Goal: Task Accomplishment & Management: Use online tool/utility

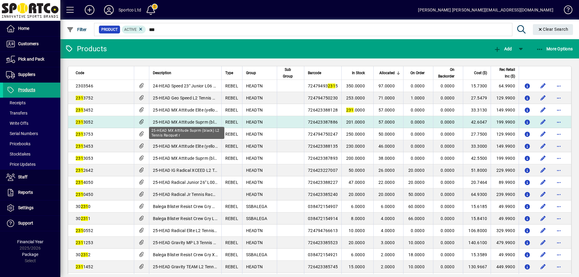
type input "***"
click at [153, 121] on span "25-HEAD MX Attitude Suprm (black) L2 Tennis Racquet r" at bounding box center [207, 122] width 109 height 5
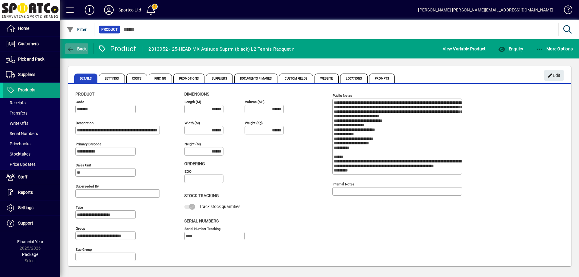
click at [71, 49] on icon "button" at bounding box center [71, 49] width 8 height 6
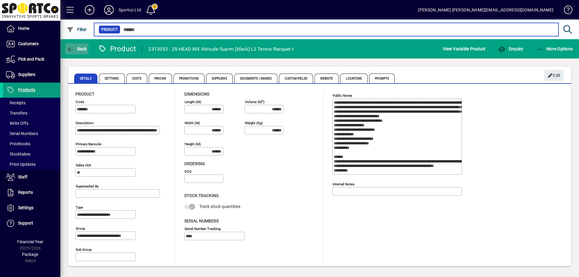
type input "***"
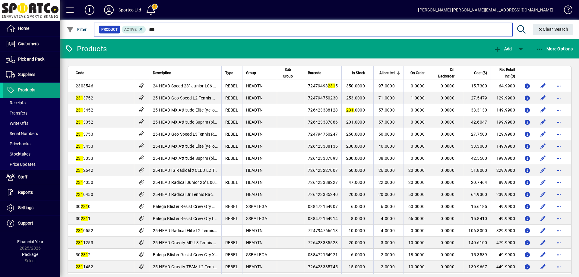
scroll to position [121, 0]
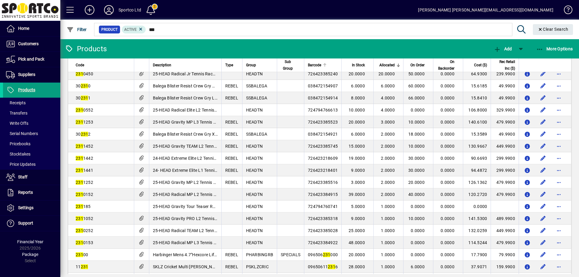
click at [323, 64] on div at bounding box center [325, 63] width 4 height 1
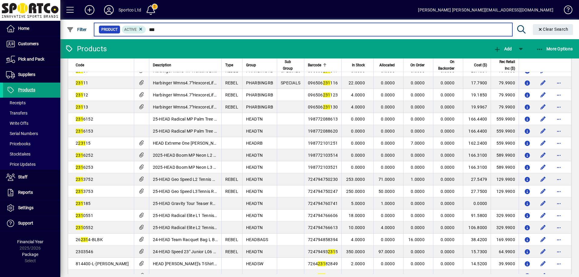
scroll to position [362, 0]
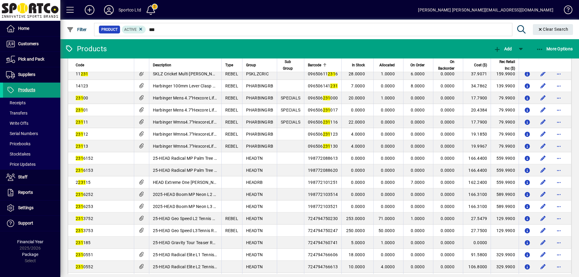
click at [24, 90] on span "Products" at bounding box center [26, 89] width 17 height 5
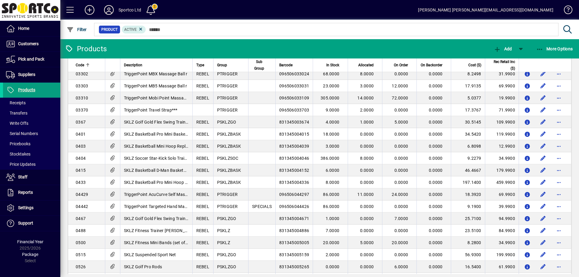
click at [170, 26] on mat-form-field "Product Active" at bounding box center [334, 30] width 483 height 20
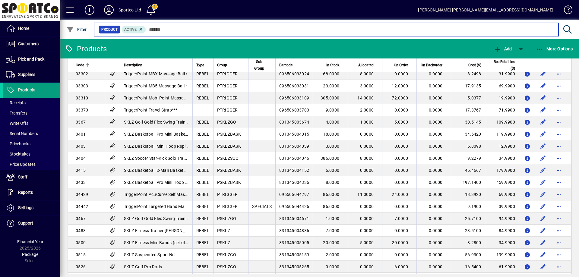
click at [168, 30] on input "text" at bounding box center [350, 29] width 408 height 8
drag, startPoint x: 168, startPoint y: 31, endPoint x: 138, endPoint y: 33, distance: 29.3
click at [139, 33] on div "Product Active" at bounding box center [326, 29] width 455 height 8
click at [172, 31] on input "text" at bounding box center [350, 29] width 408 height 8
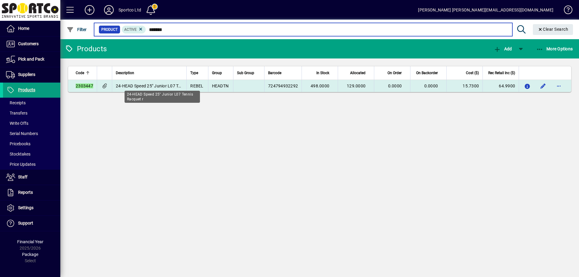
type input "*******"
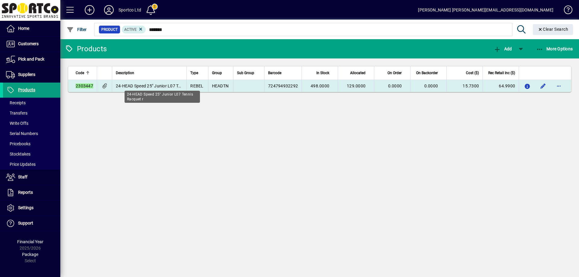
click at [157, 84] on span "24-HEAD Speed 25" Junior L07 Tennis Racquet r" at bounding box center [162, 85] width 93 height 5
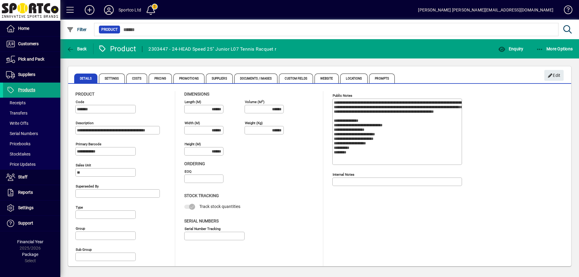
type input "**********"
type input "****"
click at [290, 77] on span "Custom Fields" at bounding box center [296, 79] width 34 height 10
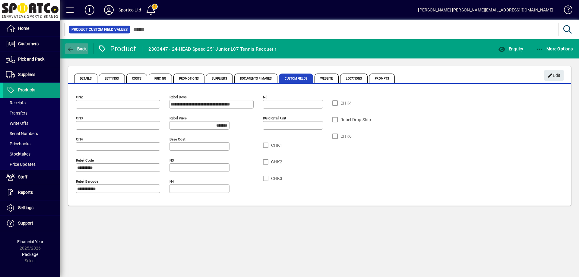
click at [74, 46] on span "Back" at bounding box center [77, 48] width 20 height 5
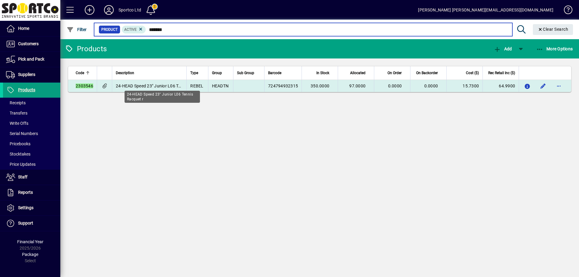
type input "*******"
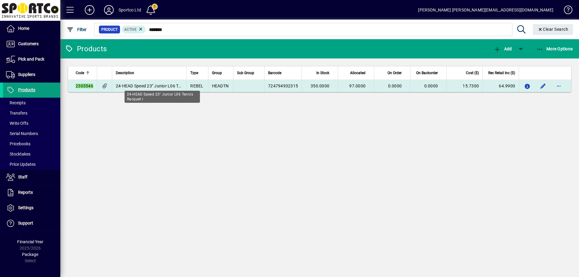
click at [149, 83] on span "24-HEAD Speed 23" Junior L06 Tennis Racquet r" at bounding box center [162, 85] width 93 height 5
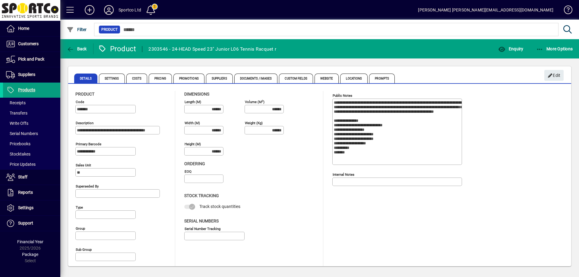
type input "**********"
type input "****"
click at [288, 79] on span "Custom Fields" at bounding box center [296, 79] width 34 height 10
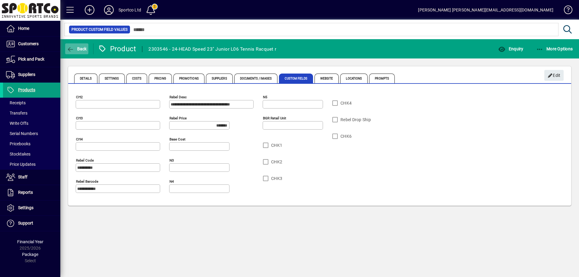
click at [74, 49] on icon "button" at bounding box center [71, 49] width 8 height 6
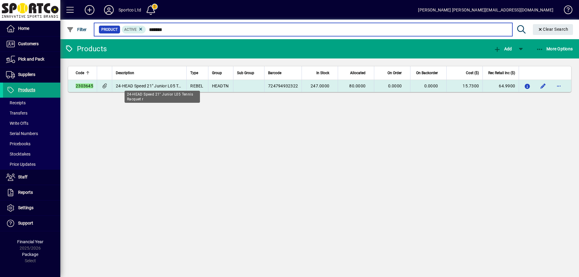
type input "*******"
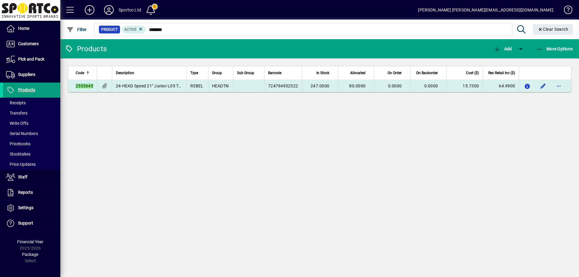
click at [157, 80] on td "24-HEAD Speed 21" Junior L05 Tennis Racquet r" at bounding box center [149, 86] width 75 height 12
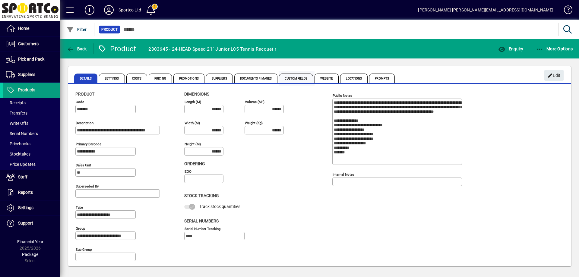
click at [300, 78] on span "Custom Fields" at bounding box center [296, 79] width 34 height 10
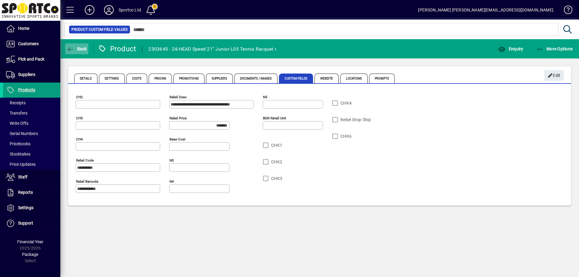
click at [73, 48] on icon "button" at bounding box center [71, 49] width 8 height 6
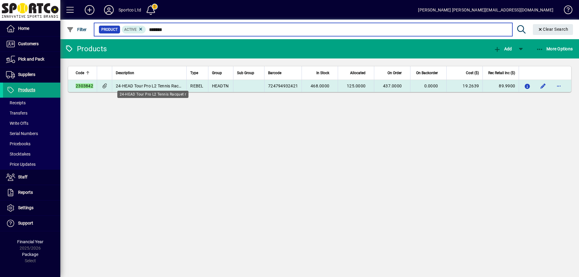
type input "*******"
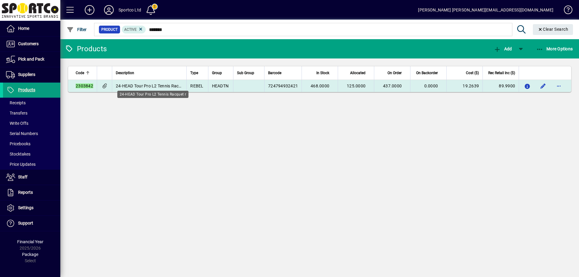
click at [159, 83] on span "24-HEAD Tour Pro L2 Tennis Racquet r" at bounding box center [153, 85] width 74 height 5
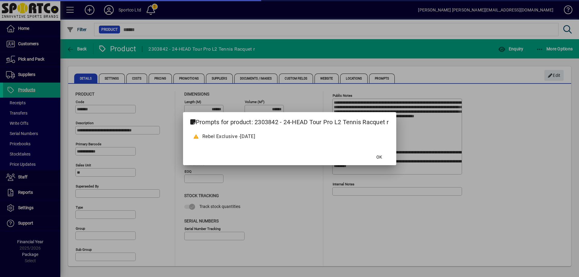
type input "**********"
type input "****"
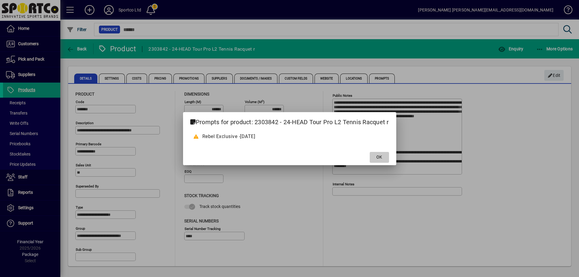
click at [382, 157] on span "OK" at bounding box center [379, 157] width 6 height 6
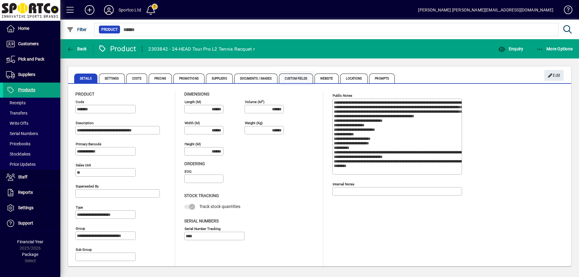
click at [306, 76] on span "Custom Fields" at bounding box center [296, 79] width 34 height 10
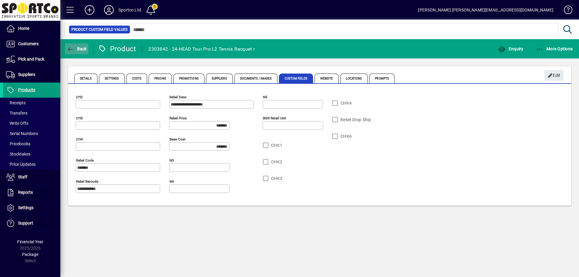
click at [71, 49] on icon "button" at bounding box center [71, 49] width 8 height 6
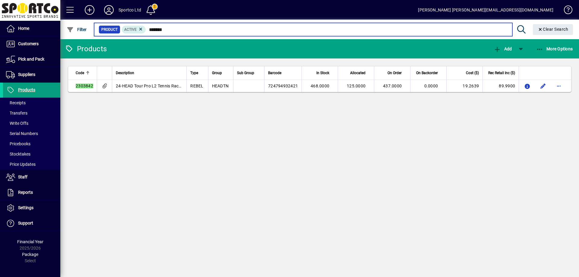
click at [210, 27] on input "*******" at bounding box center [326, 29] width 361 height 8
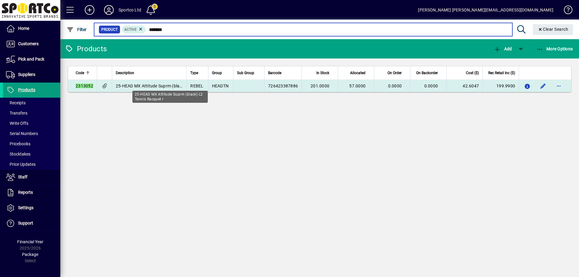
type input "*******"
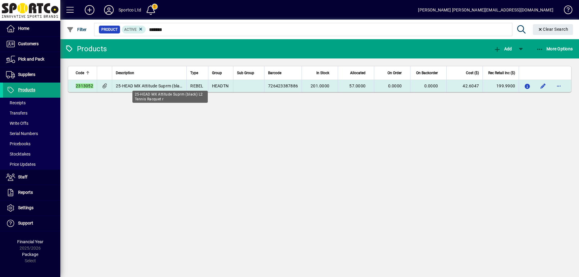
click at [153, 85] on span "25-HEAD MX Attitude Suprm (black) L2 Tennis Racquet r" at bounding box center [170, 85] width 109 height 5
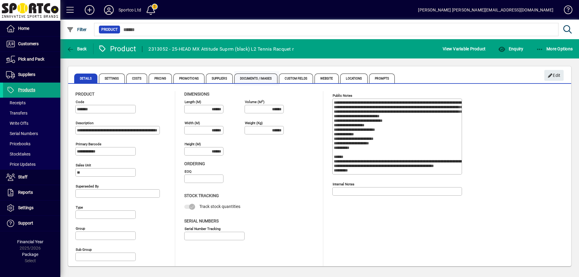
type input "**********"
type input "****"
click at [302, 76] on span "Custom Fields" at bounding box center [296, 79] width 34 height 10
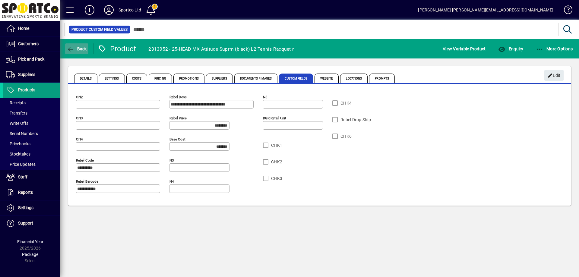
click at [79, 47] on span "Back" at bounding box center [77, 48] width 20 height 5
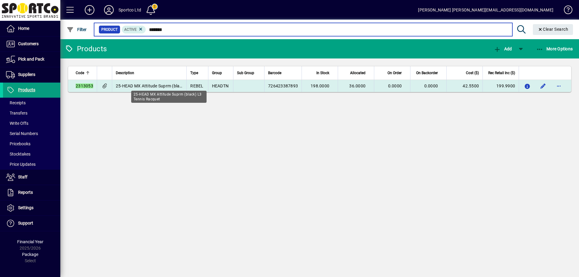
type input "*******"
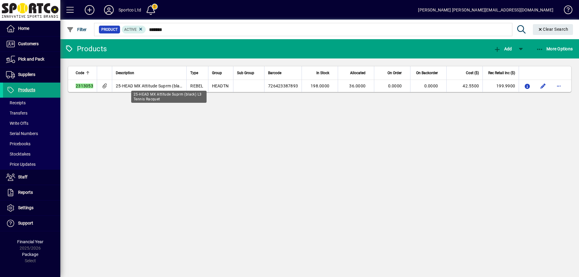
click at [147, 86] on span "25-HEAD MX Attitude Suprm (black) L3 Tennis Racquet" at bounding box center [169, 85] width 106 height 5
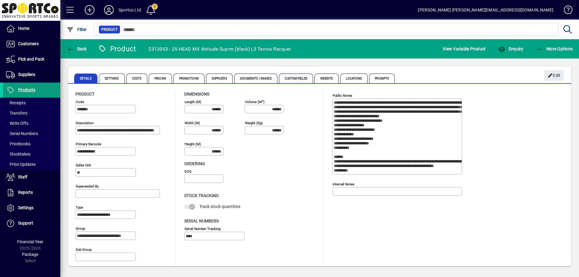
click at [297, 77] on span "Custom Fields" at bounding box center [296, 79] width 34 height 10
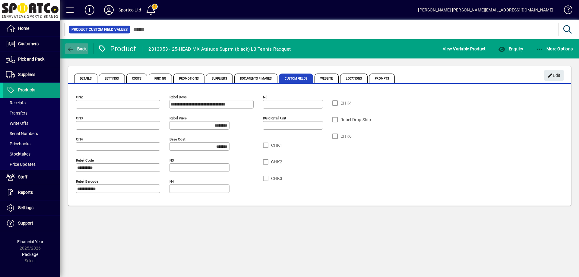
click at [75, 44] on span "button" at bounding box center [76, 49] width 23 height 14
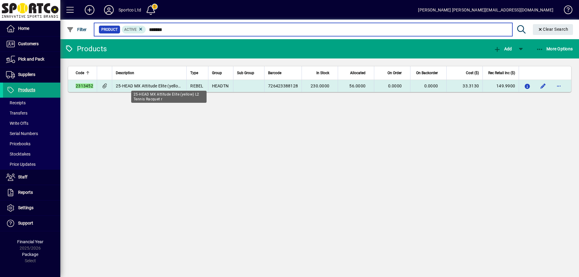
type input "*******"
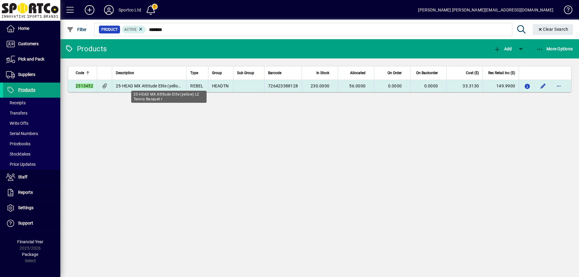
click at [163, 83] on span "25-HEAD MX Attitude Elite (yellow) L2 Tennis Racquet r" at bounding box center [169, 85] width 106 height 5
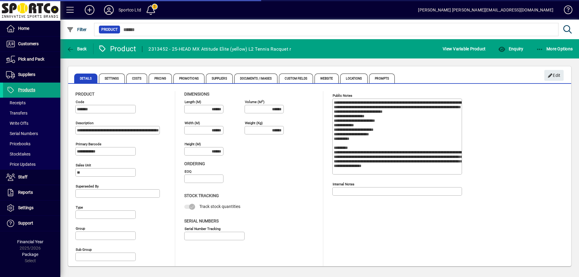
type input "**********"
type input "****"
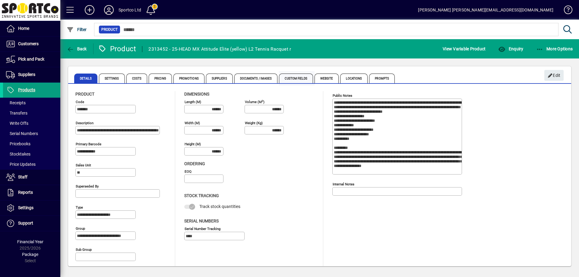
click at [291, 77] on span "Custom Fields" at bounding box center [296, 79] width 34 height 10
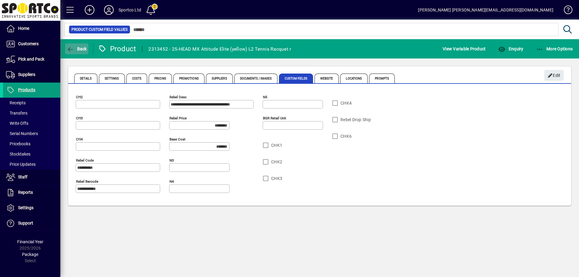
click at [74, 47] on span "Back" at bounding box center [77, 48] width 20 height 5
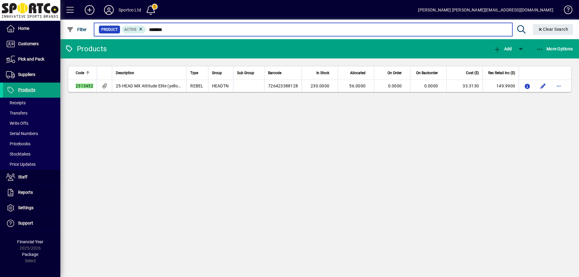
click at [182, 29] on input "*******" at bounding box center [326, 29] width 361 height 8
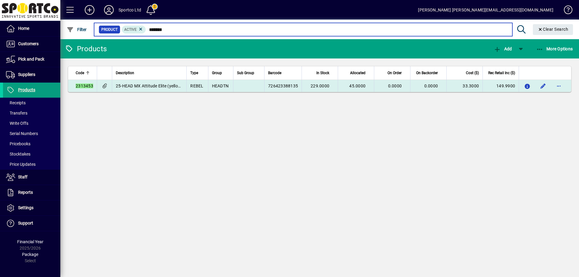
type input "*******"
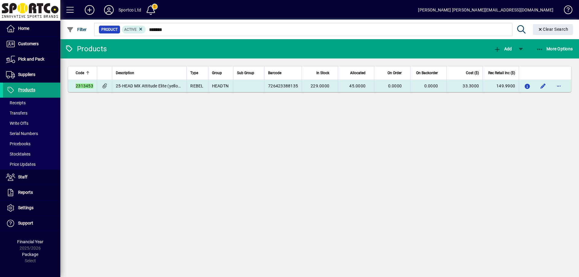
click at [152, 81] on td "25-HEAD MX Attitude Elite (yellow) L3 Tennis Racquet r" at bounding box center [149, 86] width 75 height 12
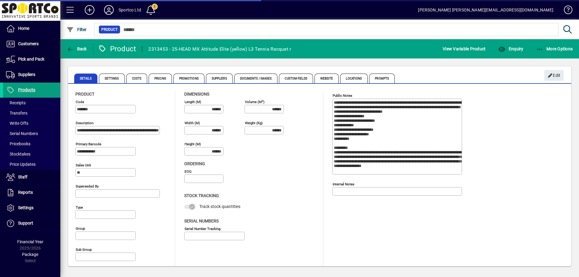
type input "**********"
type input "****"
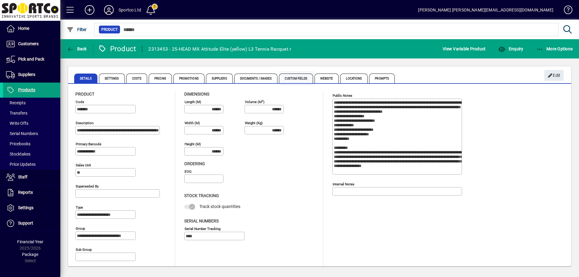
click at [295, 79] on span "Custom Fields" at bounding box center [296, 79] width 34 height 10
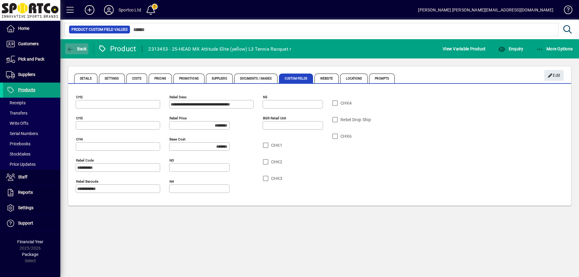
click at [81, 46] on button "Back" at bounding box center [76, 48] width 23 height 11
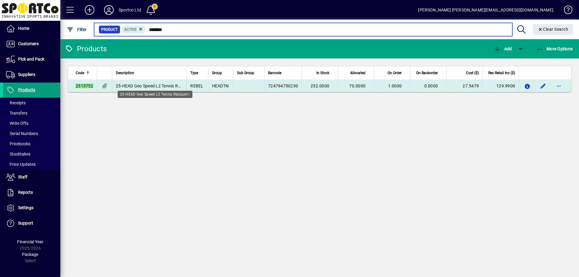
type input "*******"
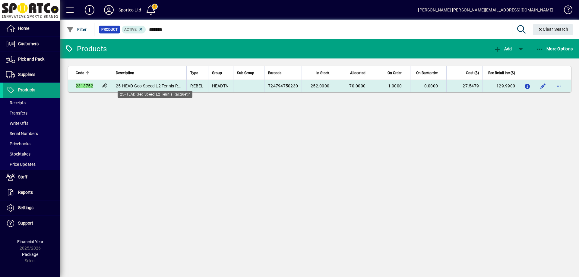
click at [155, 86] on span "25-HEAD Geo Speed L2 Tennis Racquet r" at bounding box center [155, 85] width 78 height 5
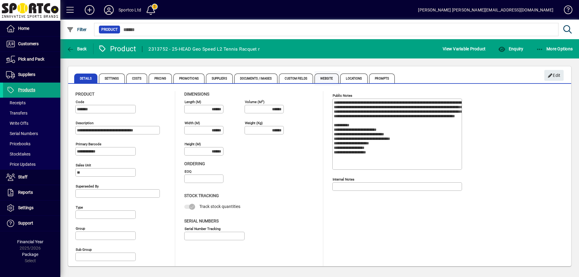
type input "**********"
type input "****"
click at [293, 76] on span "Custom Fields" at bounding box center [296, 79] width 34 height 10
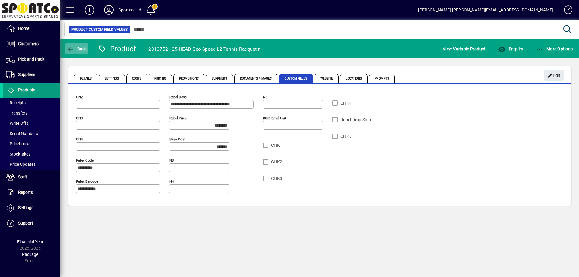
click at [78, 52] on span "button" at bounding box center [76, 49] width 23 height 14
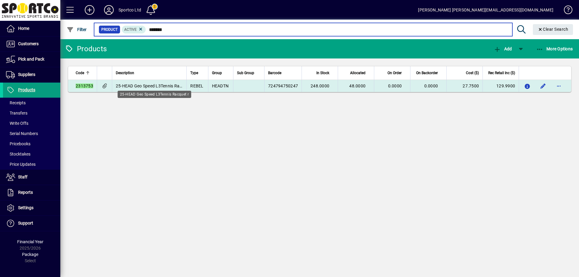
type input "*******"
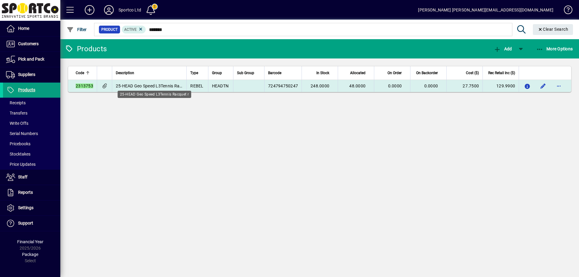
click at [136, 86] on span "25-HEAD Geo Speed L3Tennis Racquet r" at bounding box center [154, 85] width 77 height 5
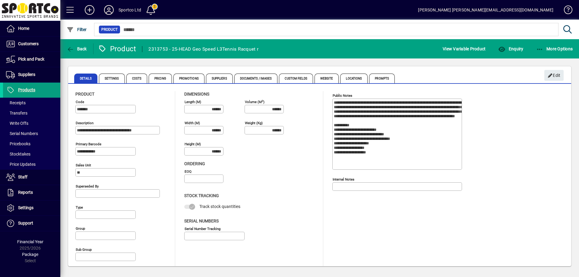
type input "**********"
type input "****"
click at [298, 76] on span "Custom Fields" at bounding box center [296, 79] width 34 height 10
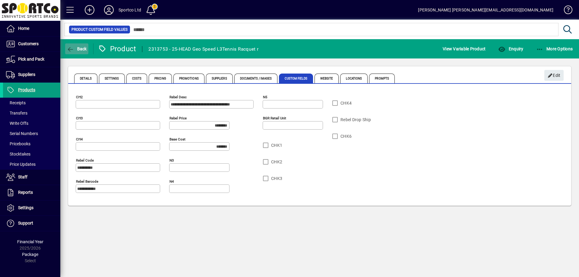
click at [76, 46] on span "Back" at bounding box center [77, 48] width 20 height 5
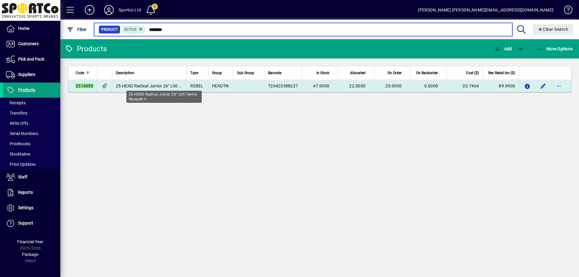
type input "*******"
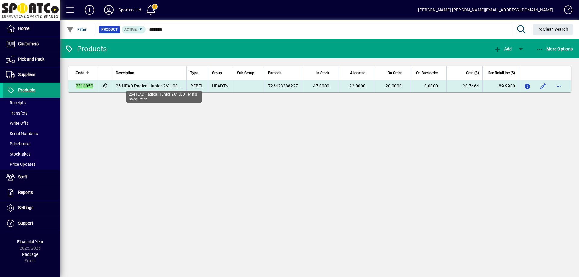
click at [144, 87] on span "25-HEAD Radical Junior 26" L00 Tennis Racquet rr" at bounding box center [164, 85] width 97 height 5
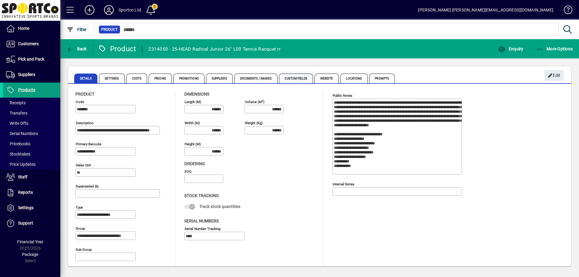
click at [299, 77] on span "Custom Fields" at bounding box center [296, 79] width 34 height 10
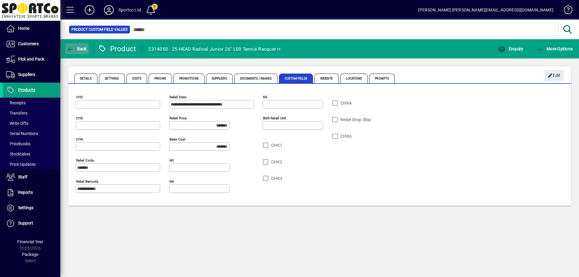
click at [76, 49] on span "Back" at bounding box center [77, 48] width 20 height 5
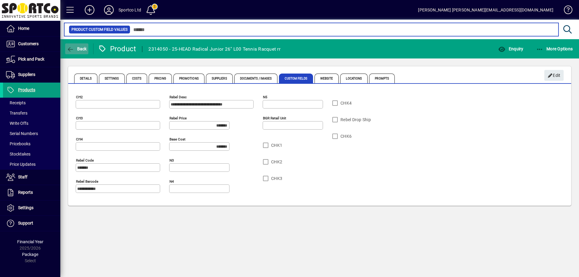
type input "*******"
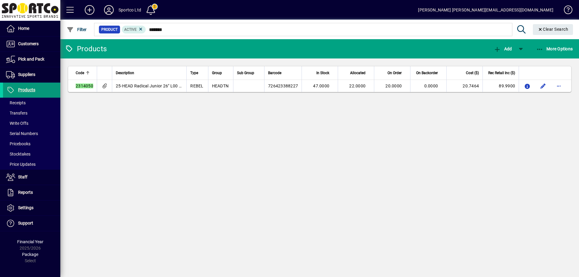
click at [27, 90] on span "Products" at bounding box center [26, 89] width 17 height 5
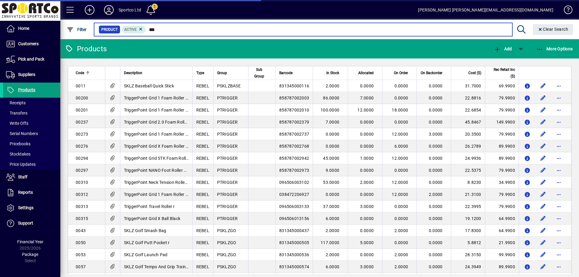
type input "****"
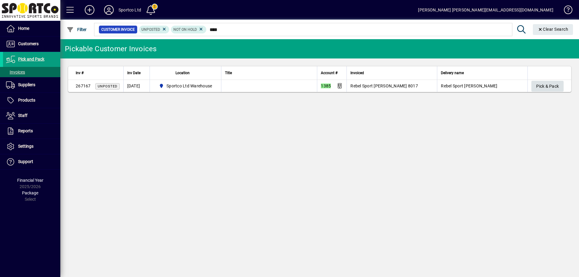
type input "****"
click at [549, 86] on span "Pick & Pack" at bounding box center [547, 86] width 23 height 10
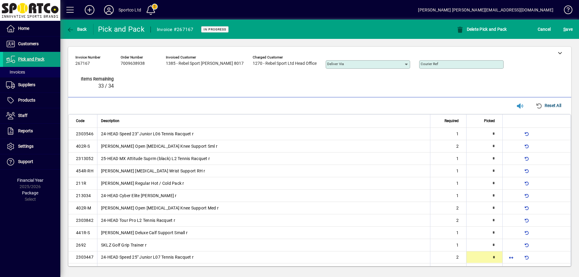
type input "*"
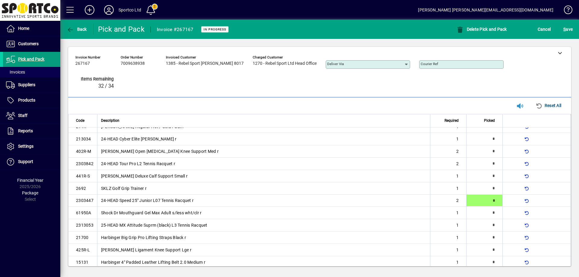
scroll to position [68, 0]
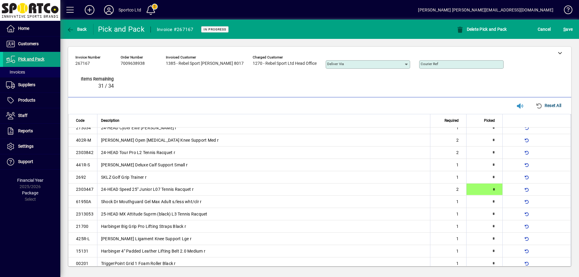
type input "*"
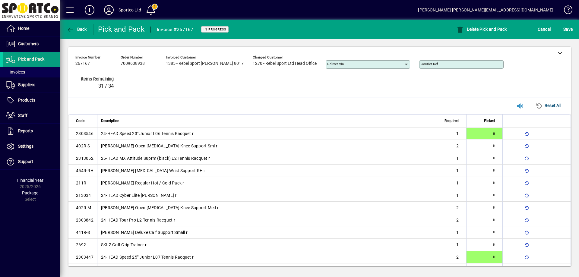
type input "*"
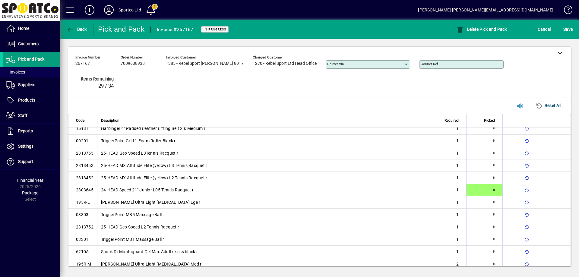
scroll to position [30, 0]
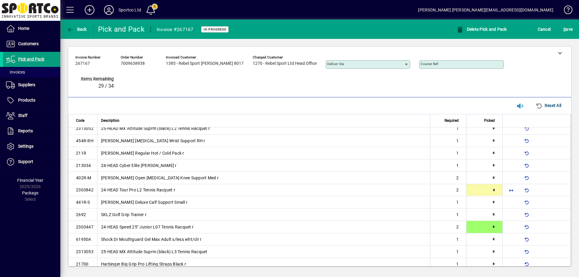
type input "*"
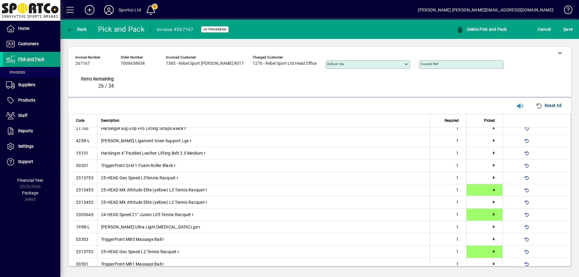
type input "*"
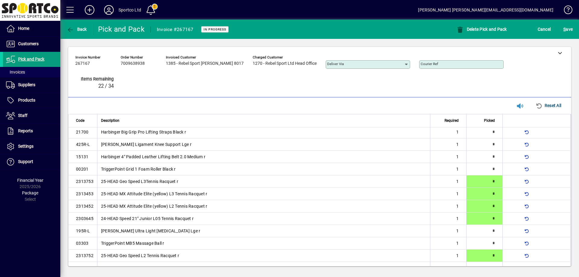
type input "*"
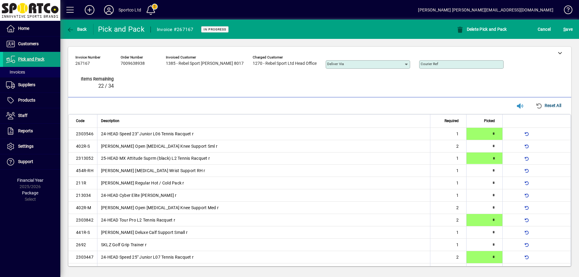
type input "*"
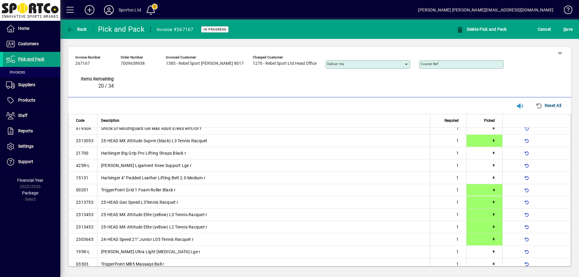
type input "*"
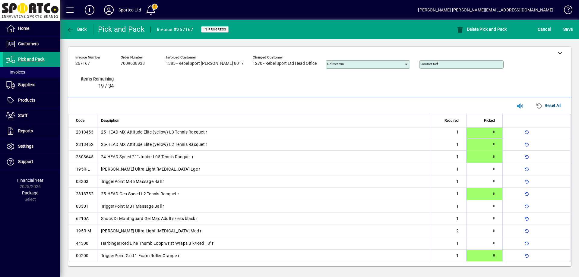
type input "*"
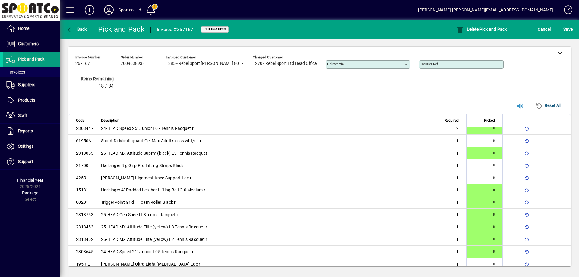
type input "*"
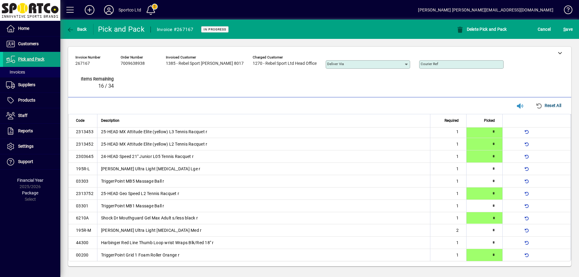
type input "*"
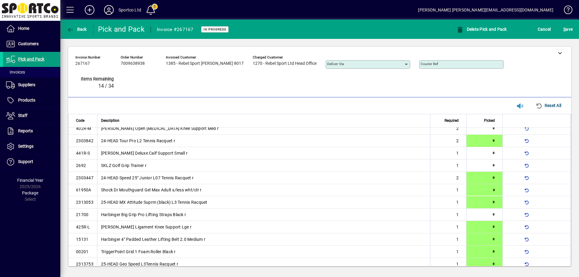
type input "*"
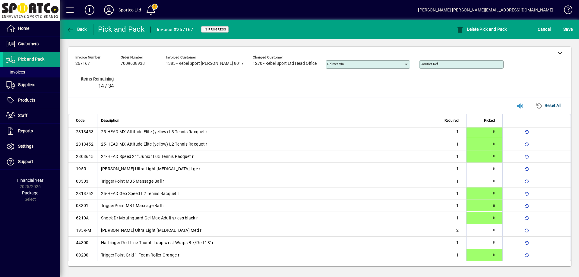
type input "*"
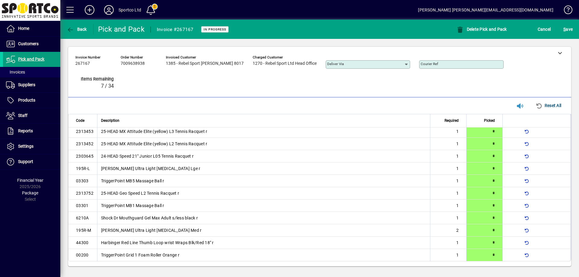
scroll to position [0, 0]
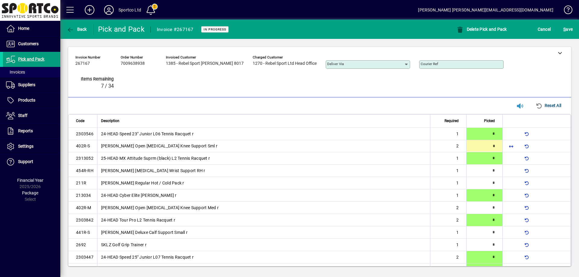
type input "*"
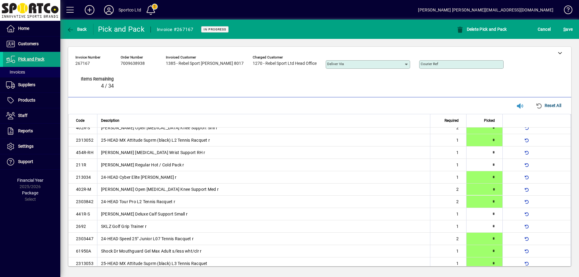
type input "*"
click at [570, 29] on span "S ave" at bounding box center [567, 29] width 9 height 10
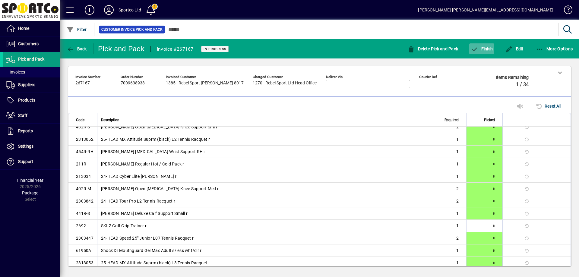
click at [490, 50] on span "Finish" at bounding box center [482, 48] width 22 height 5
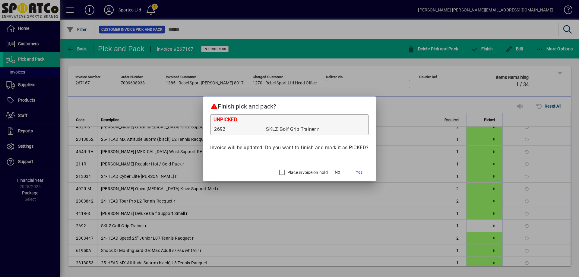
click at [303, 169] on div "Place invoice on hold" at bounding box center [302, 172] width 52 height 12
click at [303, 171] on label "Place invoice on hold" at bounding box center [307, 172] width 42 height 6
click at [359, 173] on span "Yes" at bounding box center [359, 172] width 7 height 6
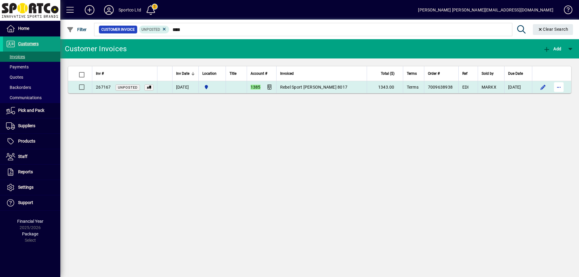
type input "****"
click at [557, 87] on span "button" at bounding box center [558, 87] width 14 height 14
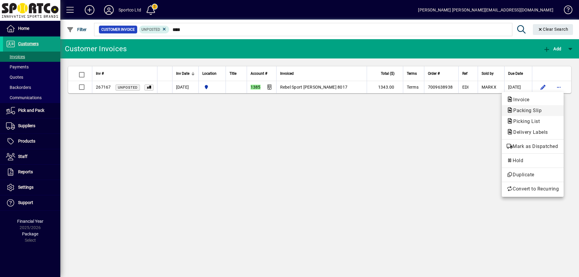
click at [546, 110] on span "Packing Slip" at bounding box center [532, 110] width 52 height 7
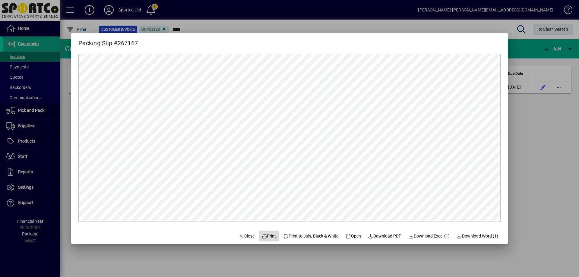
click at [265, 237] on span "Print" at bounding box center [269, 236] width 14 height 6
click at [243, 236] on span "Close" at bounding box center [247, 236] width 16 height 6
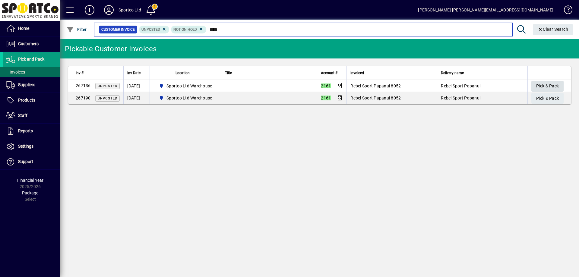
type input "****"
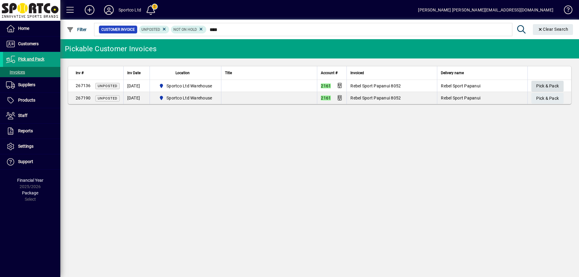
click at [544, 85] on span "Pick & Pack" at bounding box center [547, 86] width 23 height 10
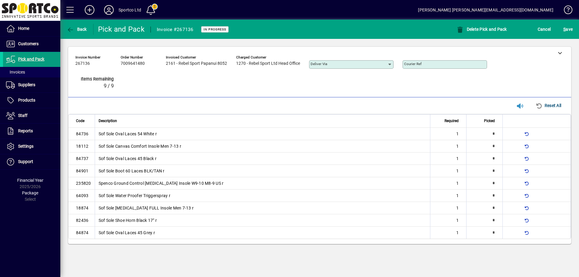
type input "*"
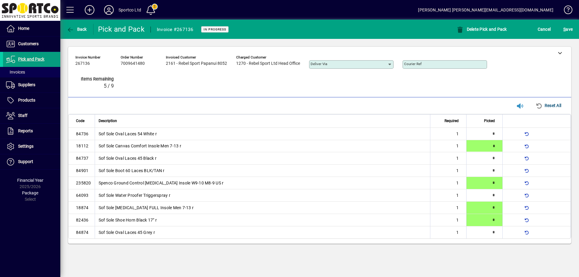
type input "*"
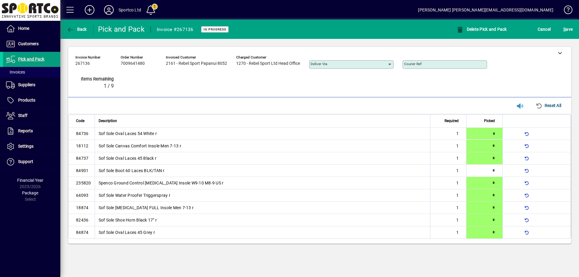
type input "*"
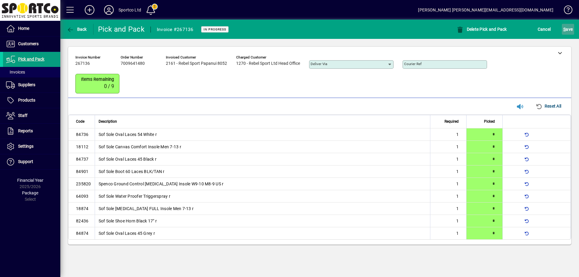
click at [566, 29] on span "S ave" at bounding box center [567, 29] width 9 height 10
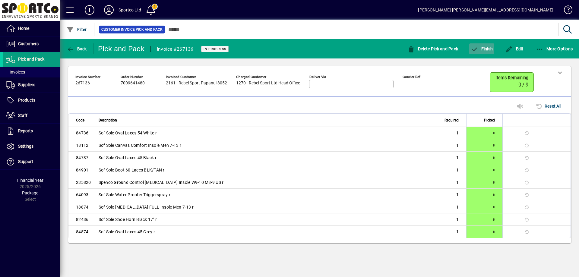
click at [487, 52] on span "button" at bounding box center [481, 49] width 25 height 14
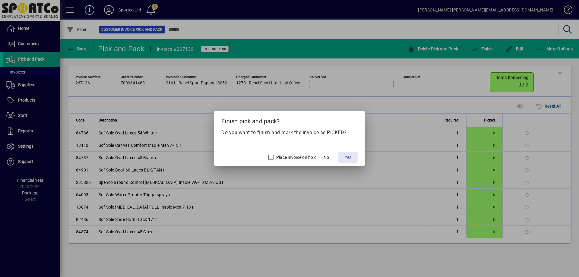
click at [346, 155] on span "Yes" at bounding box center [348, 157] width 7 height 6
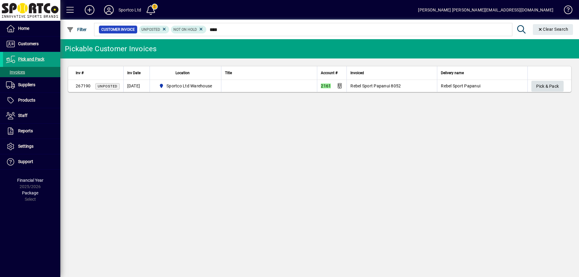
type input "****"
click at [541, 85] on span "Pick & Pack" at bounding box center [547, 86] width 23 height 10
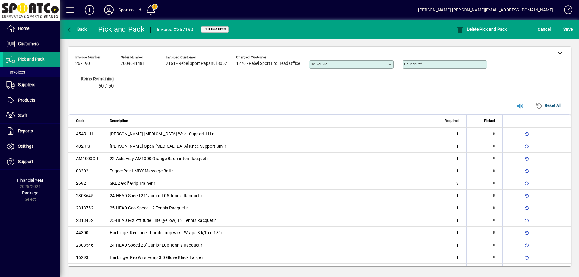
type input "*"
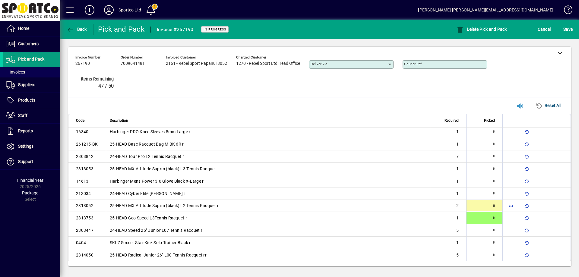
type input "*"
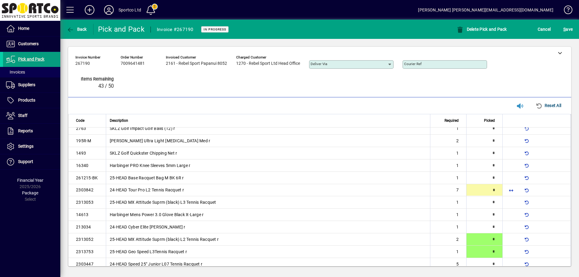
scroll to position [179, 0]
type input "*"
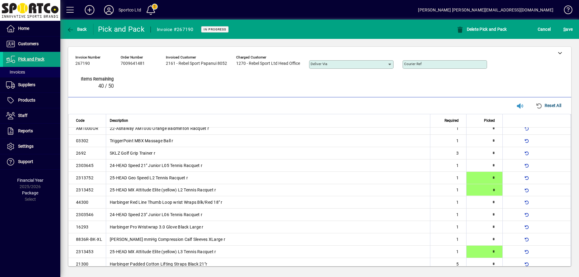
type input "*"
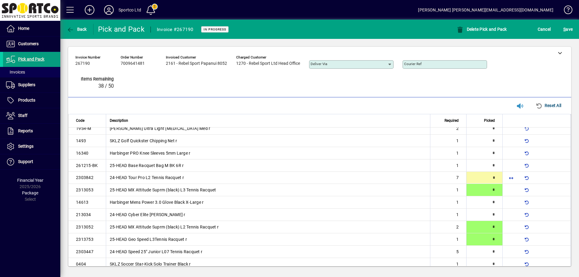
scroll to position [179, 0]
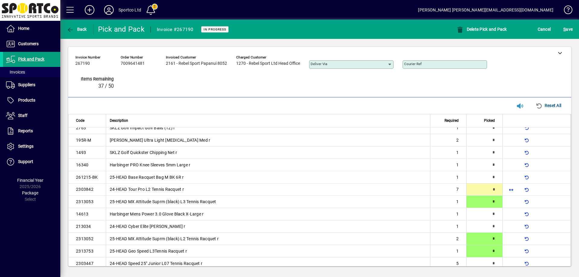
type input "*"
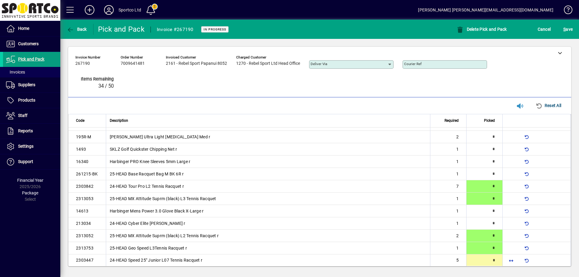
scroll to position [212, 0]
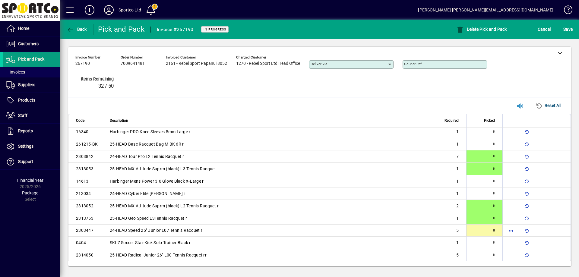
type input "*"
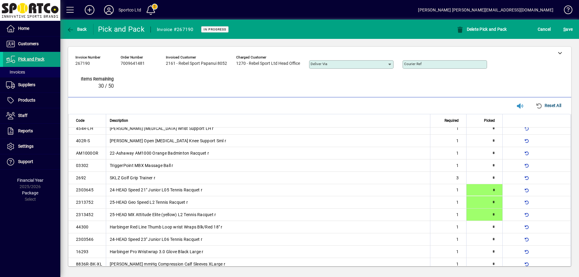
type input "*"
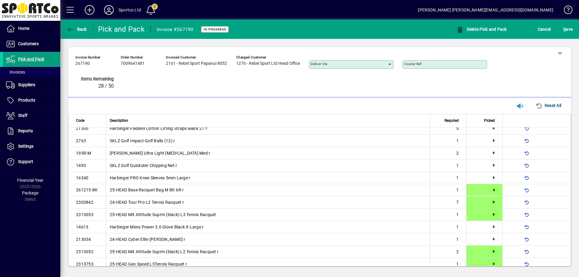
type input "*"
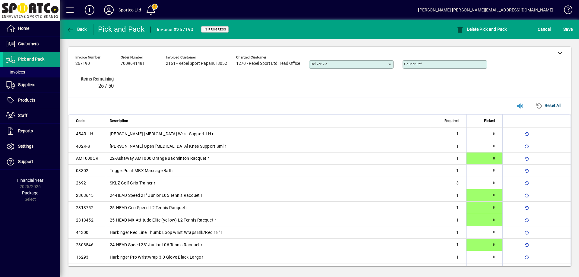
type input "*"
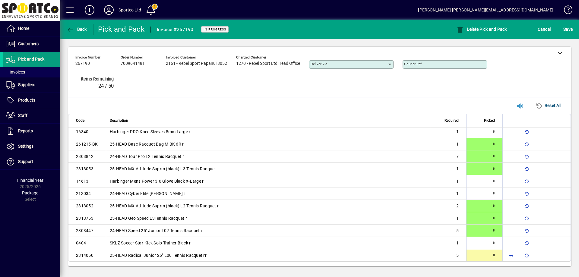
scroll to position [213, 0]
type input "*"
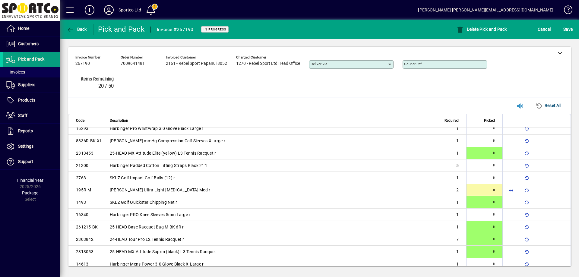
type input "*"
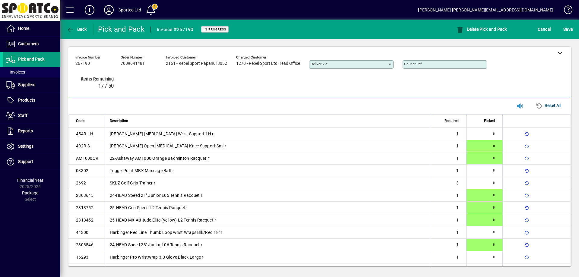
type input "*"
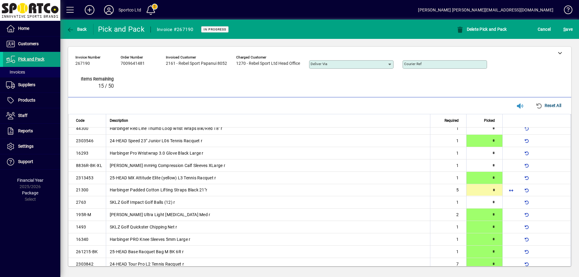
type input "*"
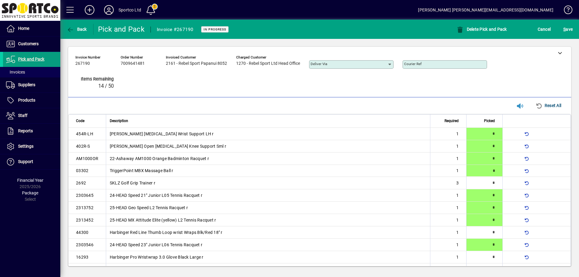
type input "*"
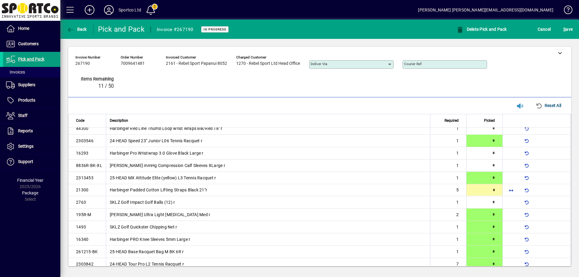
scroll to position [105, 0]
type input "*"
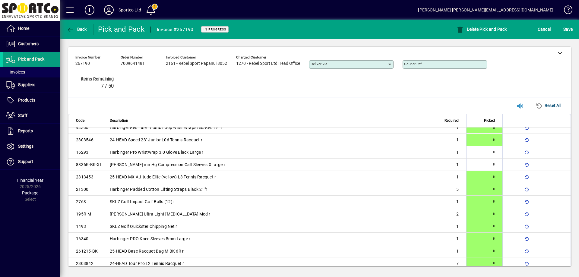
type input "*"
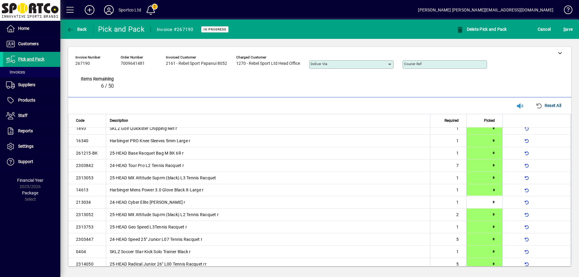
type input "*"
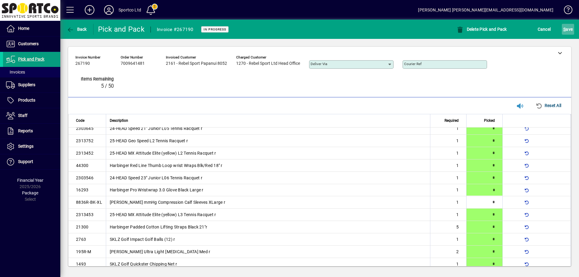
click at [568, 27] on span "S ave" at bounding box center [567, 29] width 9 height 10
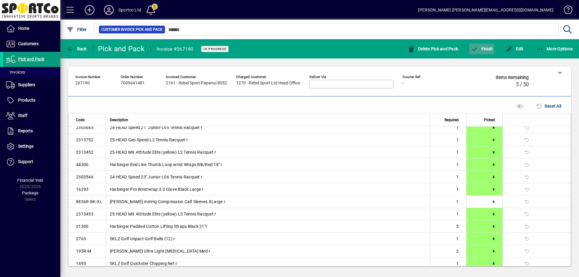
click at [488, 49] on span "Finish" at bounding box center [482, 48] width 22 height 5
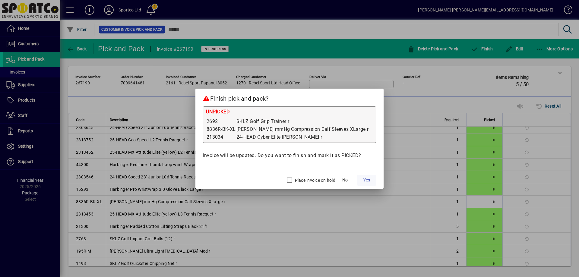
click at [363, 181] on span "Yes" at bounding box center [366, 180] width 7 height 6
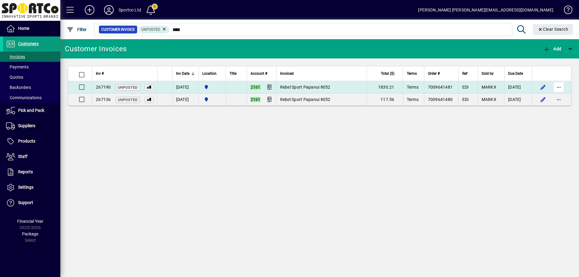
type input "****"
click at [560, 87] on span "button" at bounding box center [558, 87] width 14 height 14
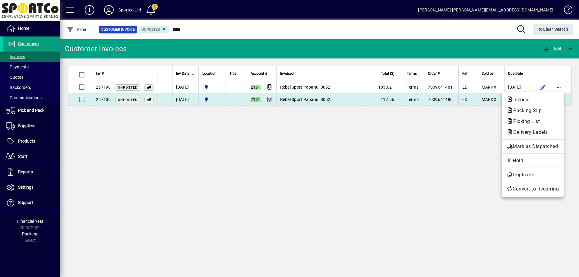
drag, startPoint x: 470, startPoint y: 121, endPoint x: 560, endPoint y: 103, distance: 92.3
click at [471, 121] on div at bounding box center [289, 138] width 579 height 277
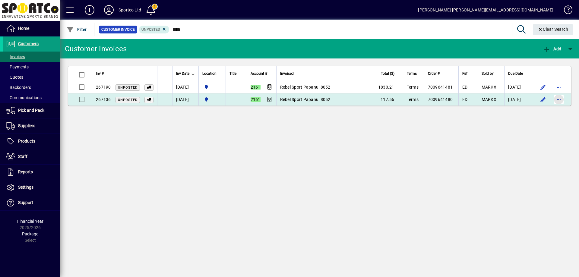
click at [559, 99] on span "button" at bounding box center [558, 99] width 14 height 14
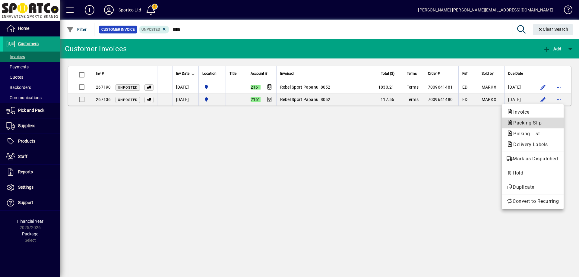
click at [521, 120] on span "Packing Slip" at bounding box center [525, 123] width 38 height 6
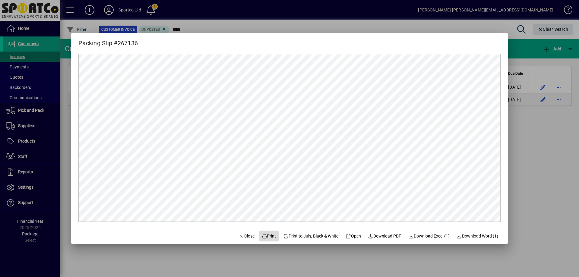
click at [266, 236] on span "Print" at bounding box center [269, 236] width 14 height 6
click at [243, 233] on span "Close" at bounding box center [247, 236] width 16 height 6
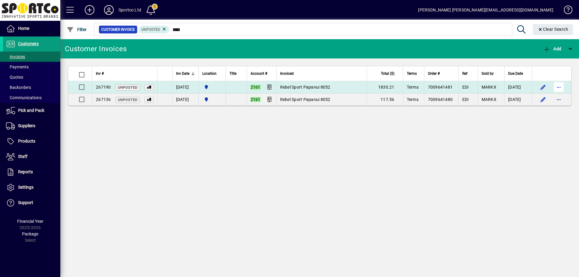
click at [556, 87] on span "button" at bounding box center [558, 87] width 14 height 14
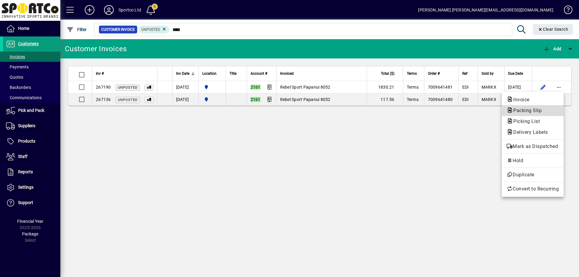
click at [539, 112] on span "Packing Slip" at bounding box center [525, 111] width 38 height 6
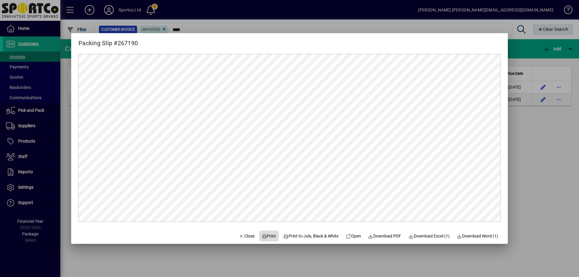
click at [262, 235] on icon at bounding box center [264, 236] width 5 height 4
click at [239, 233] on span "Close" at bounding box center [247, 236] width 16 height 6
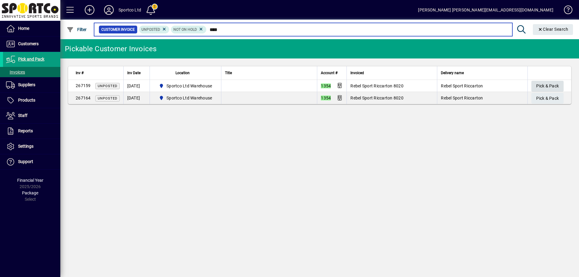
type input "****"
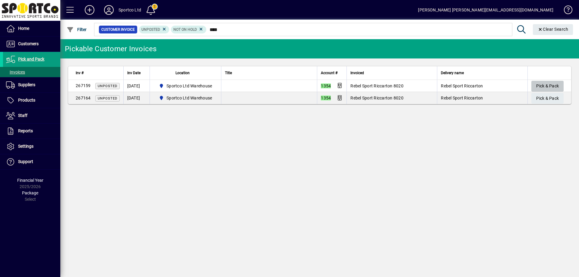
click at [546, 88] on span "Pick & Pack" at bounding box center [547, 86] width 23 height 10
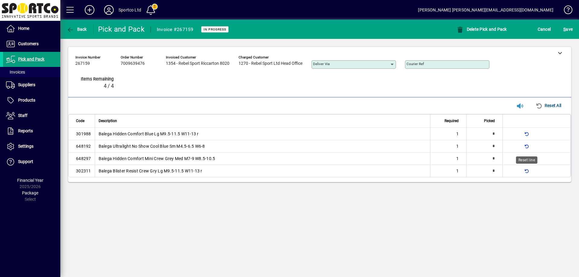
type input "*"
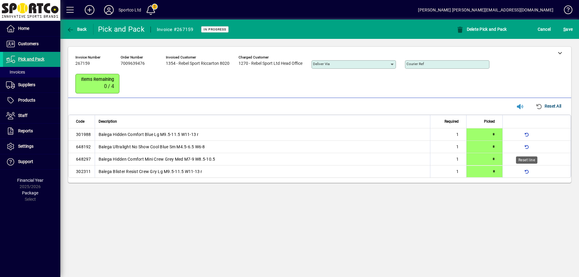
type input "*"
click at [569, 30] on span "S ave" at bounding box center [567, 29] width 9 height 10
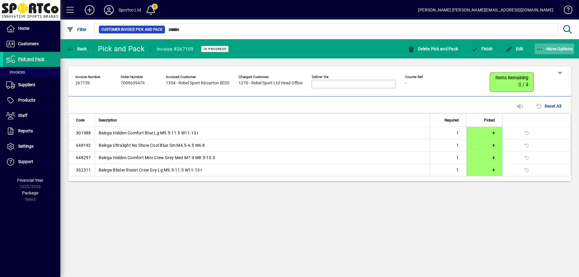
click at [539, 48] on icon "button" at bounding box center [540, 49] width 8 height 6
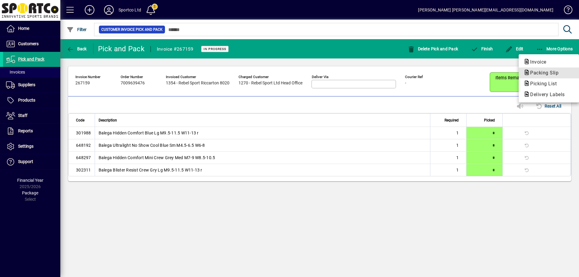
click at [536, 71] on span "Packing Slip" at bounding box center [542, 73] width 38 height 6
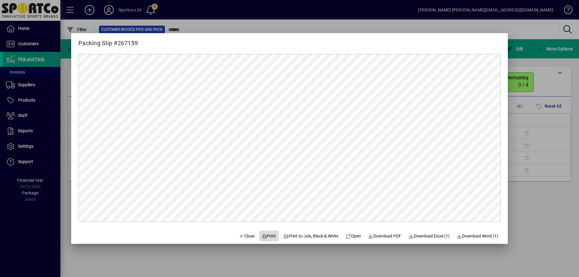
click at [263, 237] on span "Print" at bounding box center [269, 236] width 14 height 6
click at [247, 235] on span "Close" at bounding box center [247, 236] width 16 height 6
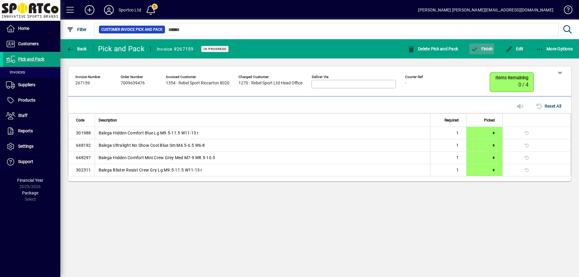
click at [479, 48] on span "Finish" at bounding box center [482, 48] width 22 height 5
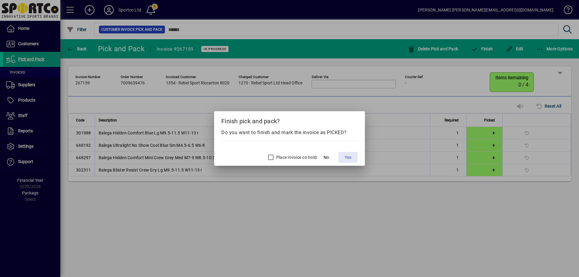
click at [348, 157] on span "Yes" at bounding box center [348, 157] width 7 height 6
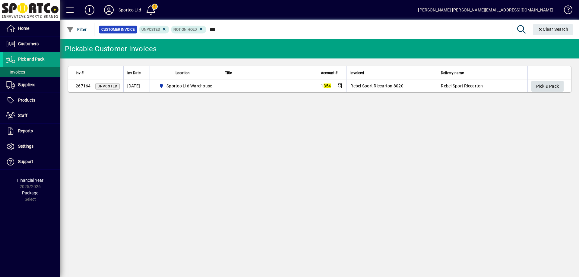
type input "***"
click at [548, 88] on span "Pick & Pack" at bounding box center [547, 86] width 23 height 10
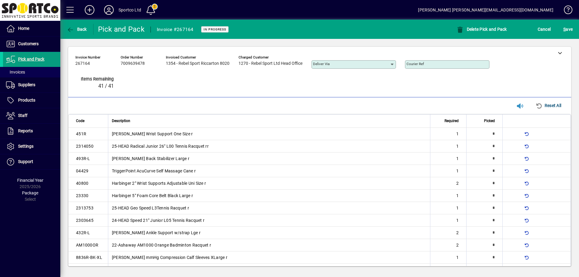
type input "*"
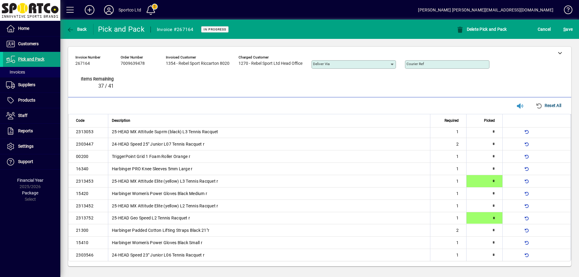
type input "*"
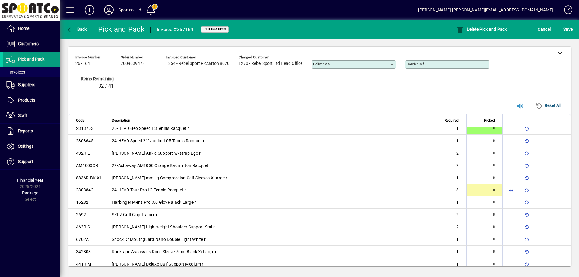
scroll to position [80, 0]
type input "*"
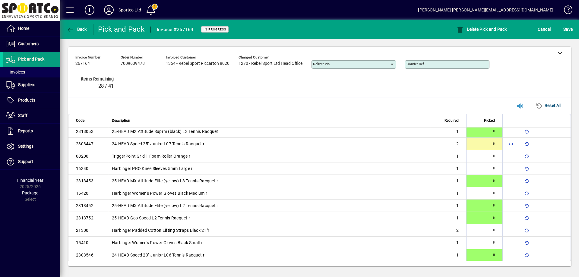
scroll to position [262, 0]
type input "*"
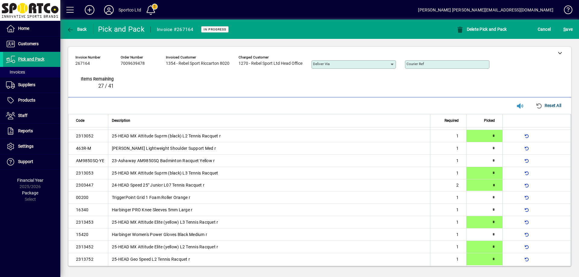
scroll to position [216, 0]
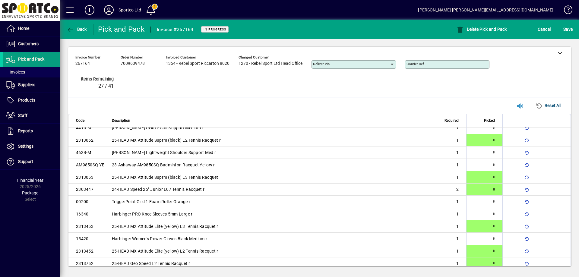
type input "*"
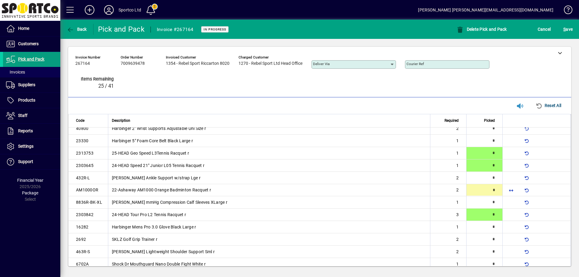
type input "*"
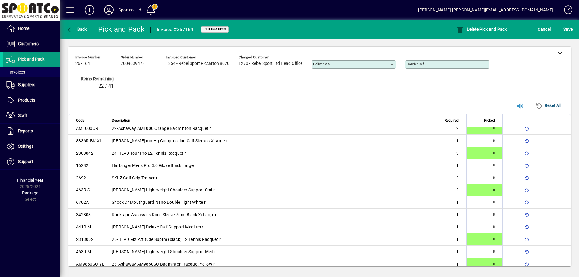
scroll to position [117, 0]
type input "*"
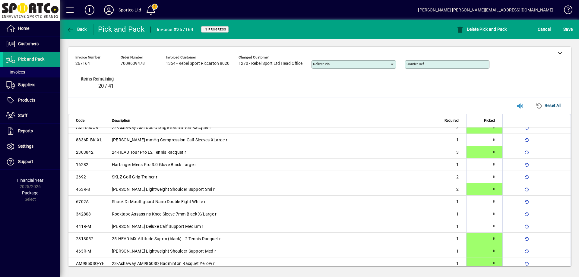
scroll to position [0, 0]
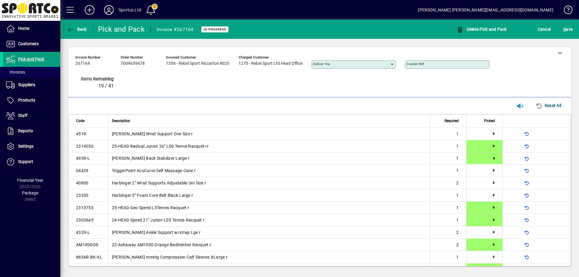
type input "*"
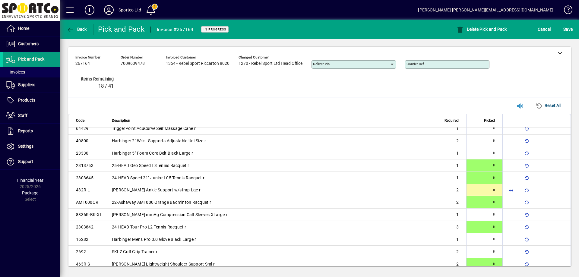
type input "*"
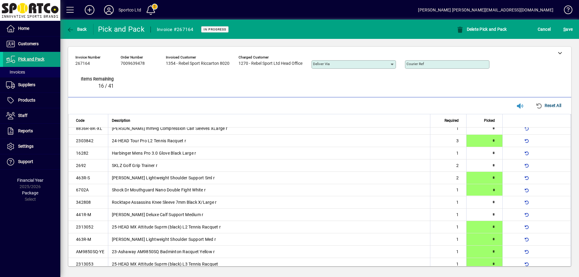
type input "*"
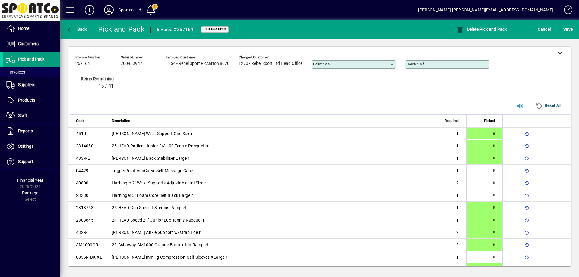
type input "*"
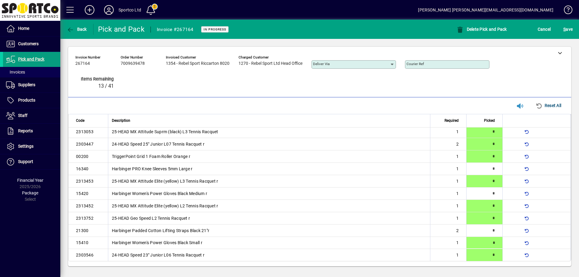
type input "*"
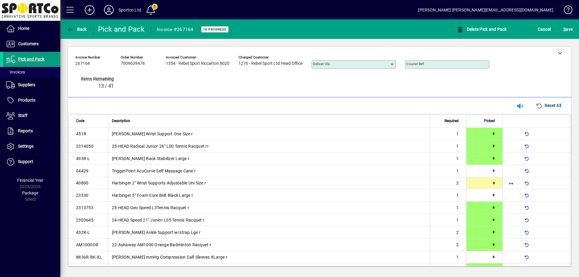
type input "*"
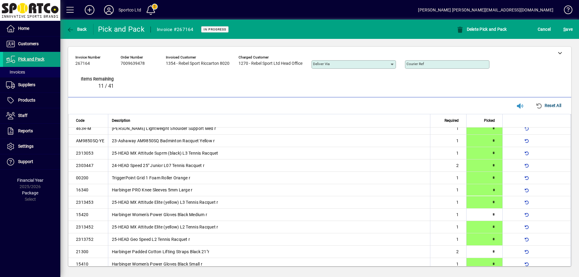
type input "*"
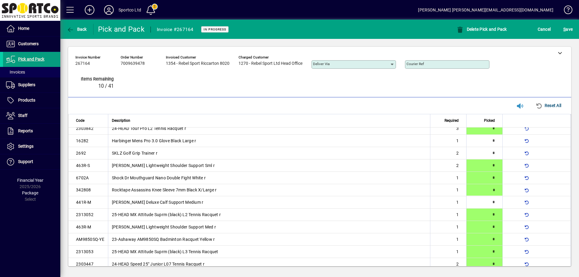
type input "*"
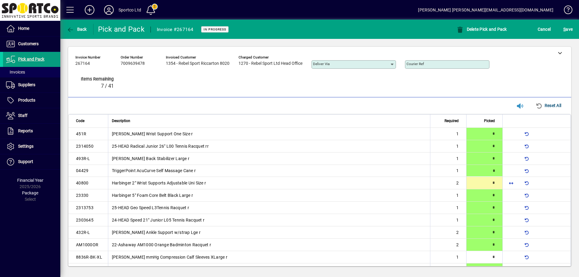
scroll to position [262, 0]
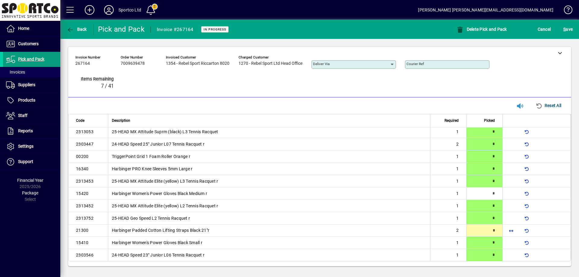
type input "*"
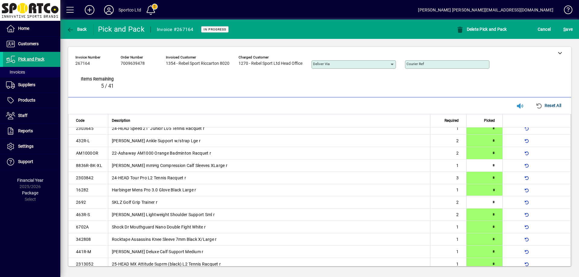
type input "*"
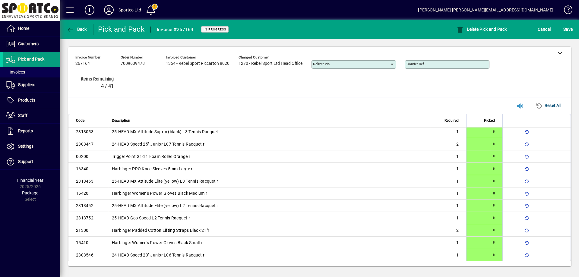
type input "*"
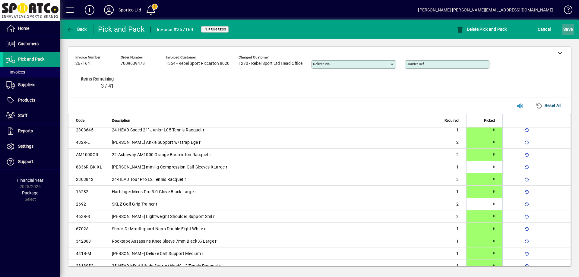
scroll to position [91, 0]
click at [569, 24] on span "submit" at bounding box center [568, 29] width 12 height 14
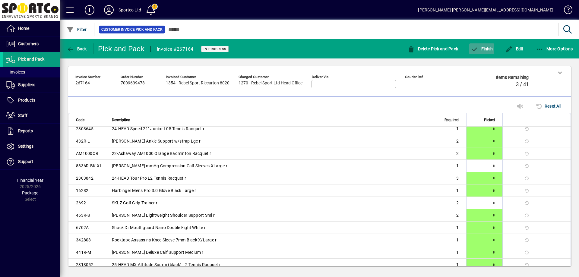
click at [483, 49] on span "Finish" at bounding box center [482, 48] width 22 height 5
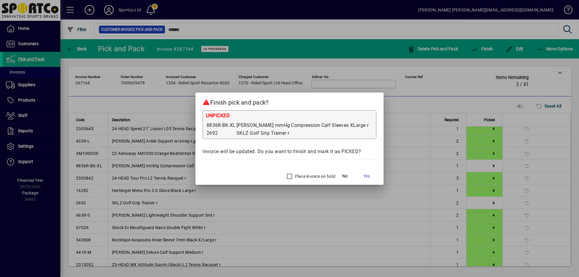
click at [294, 176] on label "Place invoice on hold" at bounding box center [315, 176] width 42 height 6
click at [363, 175] on span "Yes" at bounding box center [366, 176] width 7 height 6
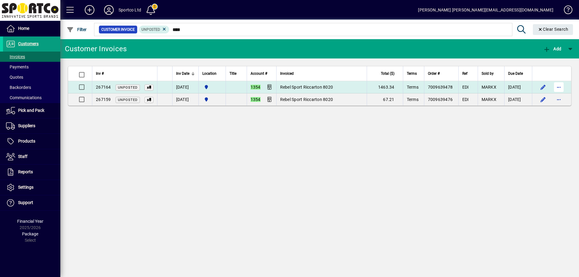
type input "****"
click at [559, 85] on span "button" at bounding box center [558, 87] width 14 height 14
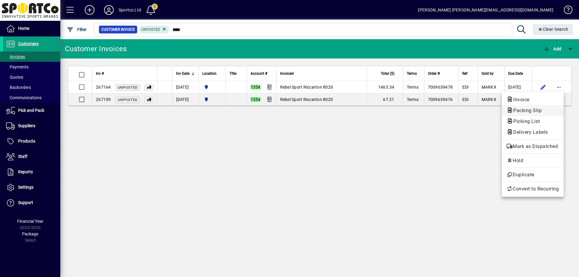
click at [541, 110] on span "Packing Slip" at bounding box center [525, 111] width 38 height 6
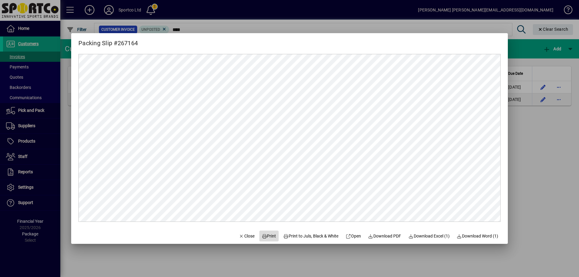
click at [267, 237] on span "Print" at bounding box center [269, 236] width 14 height 6
drag, startPoint x: 239, startPoint y: 235, endPoint x: 233, endPoint y: 221, distance: 15.5
click at [240, 235] on span "Close" at bounding box center [247, 236] width 16 height 6
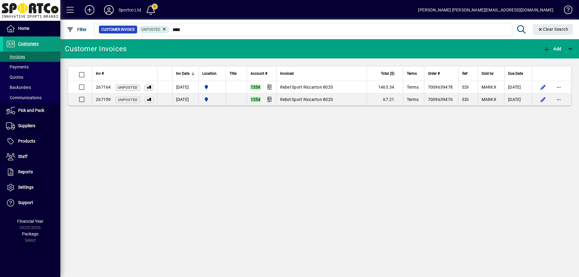
click at [108, 8] on icon at bounding box center [109, 10] width 12 height 10
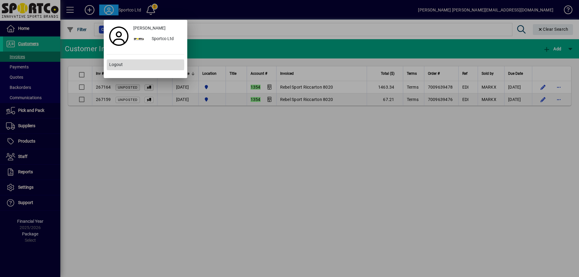
click at [118, 65] on span "Logout" at bounding box center [116, 64] width 14 height 6
